Goal: Obtain resource: Download file/media

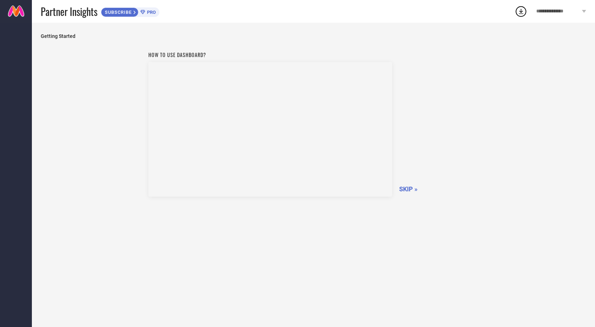
click at [519, 12] on icon at bounding box center [521, 11] width 13 height 13
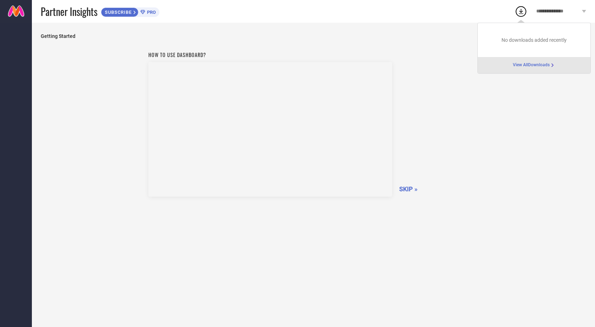
click at [520, 67] on span "View All Downloads" at bounding box center [531, 65] width 37 height 6
